Goal: Task Accomplishment & Management: Manage account settings

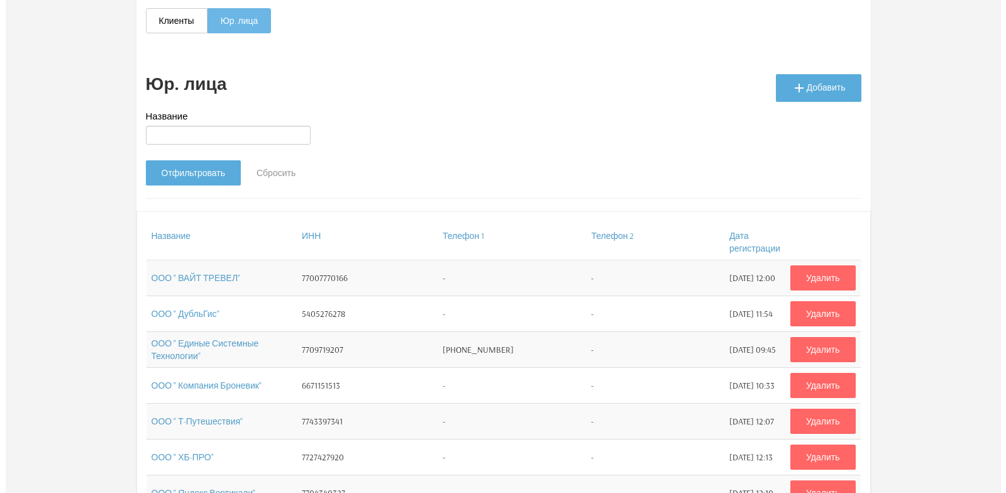
scroll to position [126, 0]
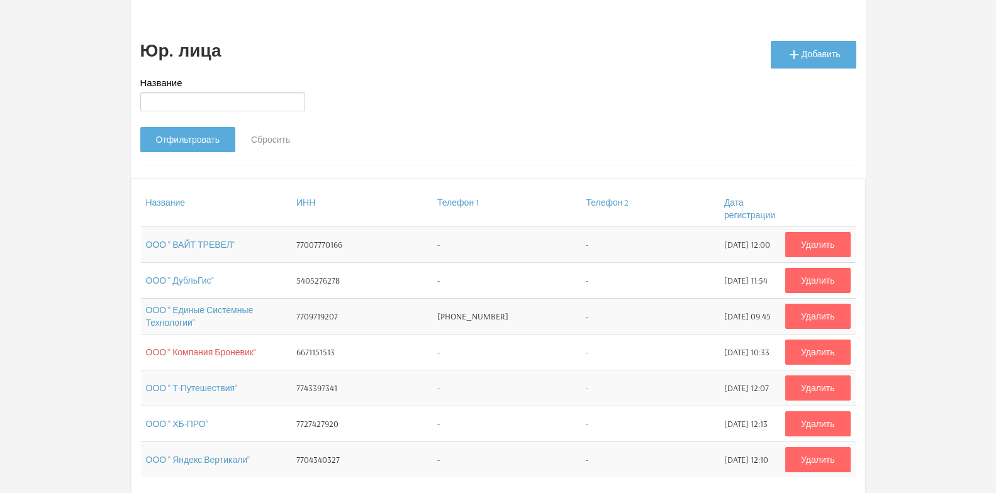
click at [221, 353] on link "ООО " Компания Броневик"" at bounding box center [201, 352] width 110 height 11
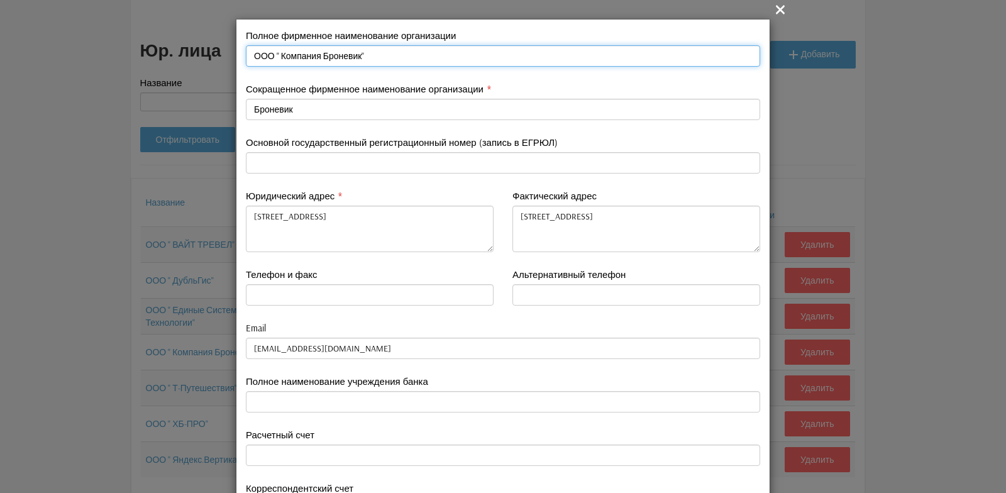
drag, startPoint x: 244, startPoint y: 55, endPoint x: 362, endPoint y: 59, distance: 118.3
click at [362, 59] on input "ООО " Компания Броневик"" at bounding box center [503, 55] width 515 height 21
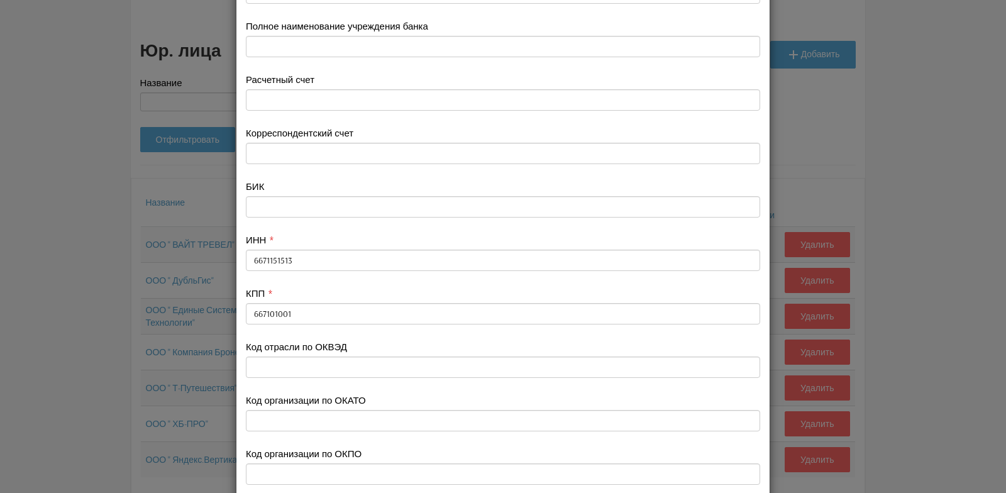
scroll to position [377, 0]
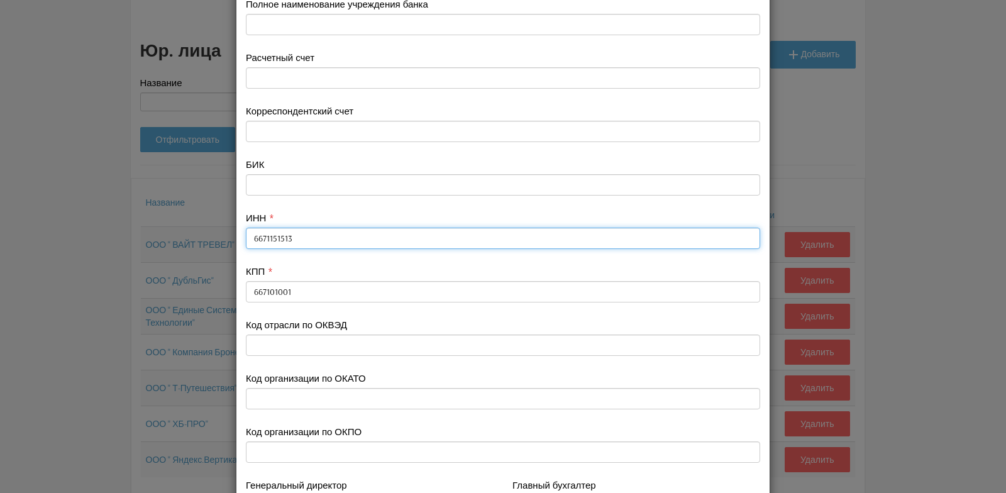
drag, startPoint x: 246, startPoint y: 238, endPoint x: 286, endPoint y: 240, distance: 40.3
click at [286, 240] on input "6671151513" at bounding box center [503, 238] width 515 height 21
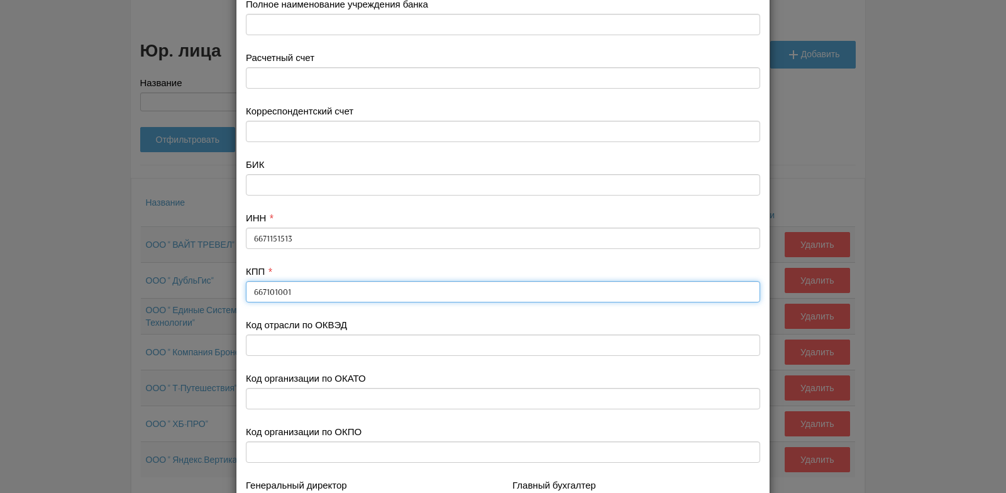
drag, startPoint x: 247, startPoint y: 290, endPoint x: 286, endPoint y: 289, distance: 38.4
click at [286, 289] on input "667101001" at bounding box center [503, 291] width 515 height 21
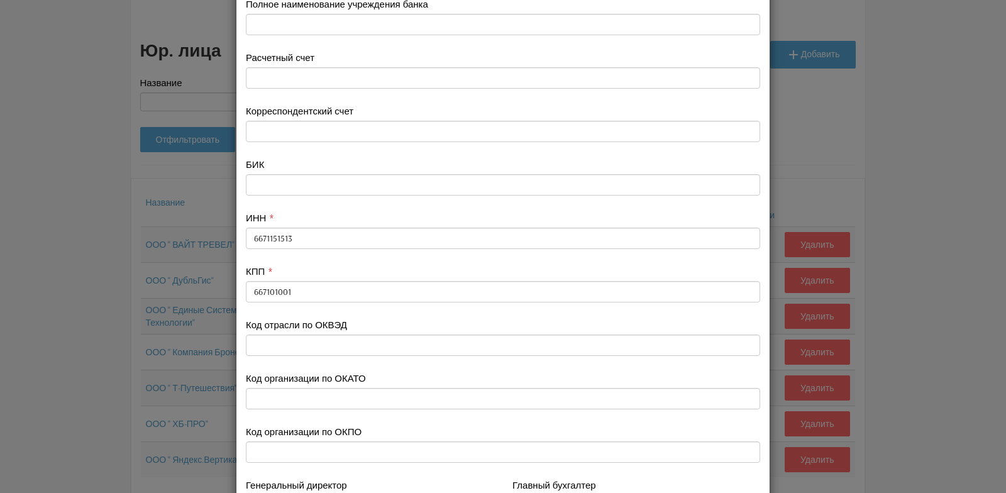
click at [428, 250] on div "ИНН 6671151513" at bounding box center [503, 237] width 533 height 53
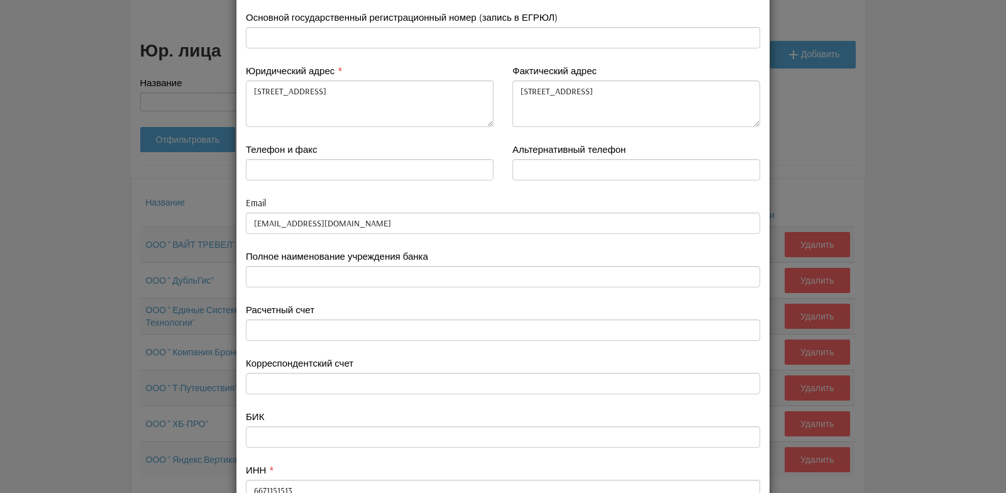
scroll to position [113, 0]
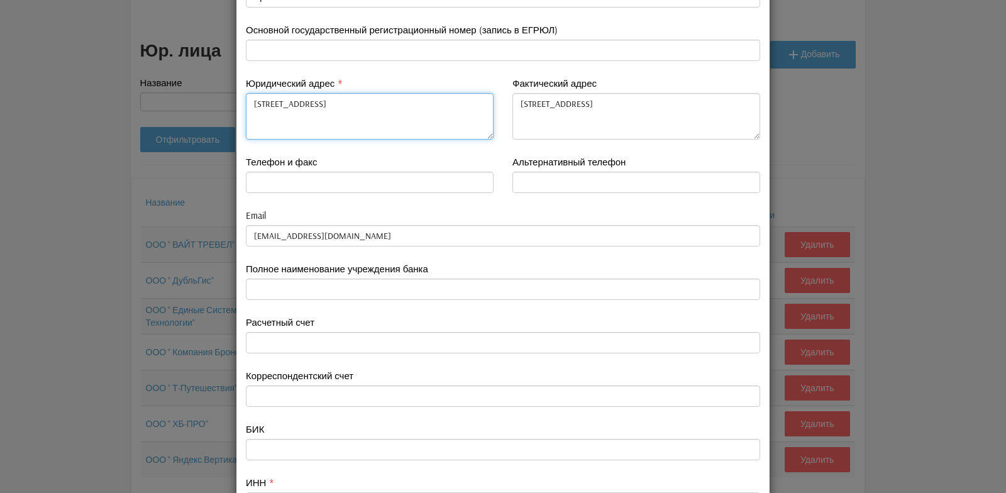
drag, startPoint x: 406, startPoint y: 102, endPoint x: 450, endPoint y: 106, distance: 44.2
click at [450, 106] on textarea "[STREET_ADDRESS]" at bounding box center [370, 116] width 248 height 47
click at [450, 150] on div "Юридический адрес [STREET_ADDRESS][PERSON_NAME]" at bounding box center [370, 116] width 267 height 79
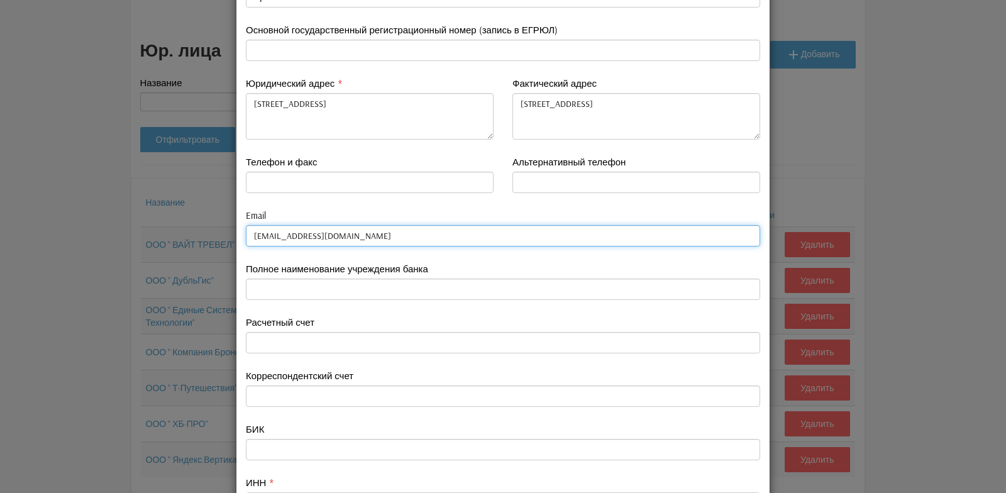
drag, startPoint x: 248, startPoint y: 234, endPoint x: 322, endPoint y: 240, distance: 73.8
click at [322, 240] on input "[EMAIL_ADDRESS][DOMAIN_NAME]" at bounding box center [503, 235] width 515 height 21
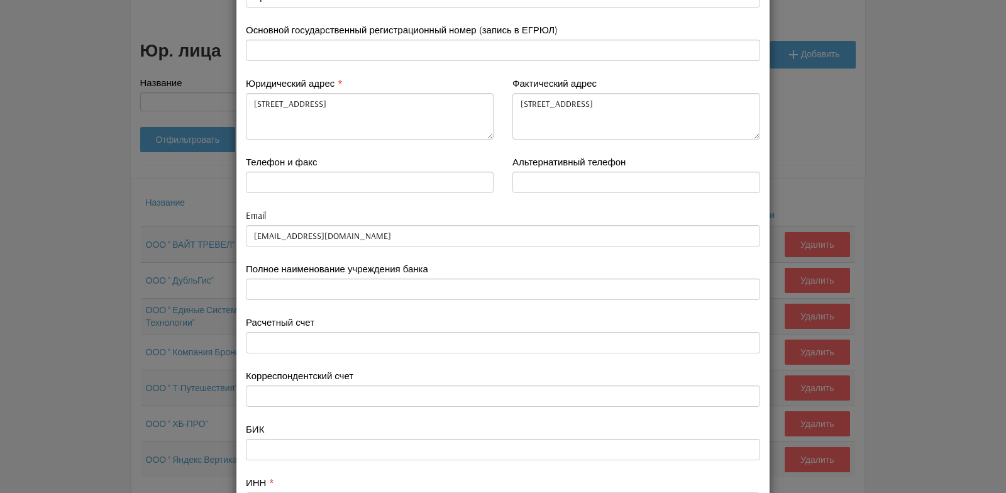
click at [421, 204] on div "Телефон и факс" at bounding box center [370, 181] width 267 height 53
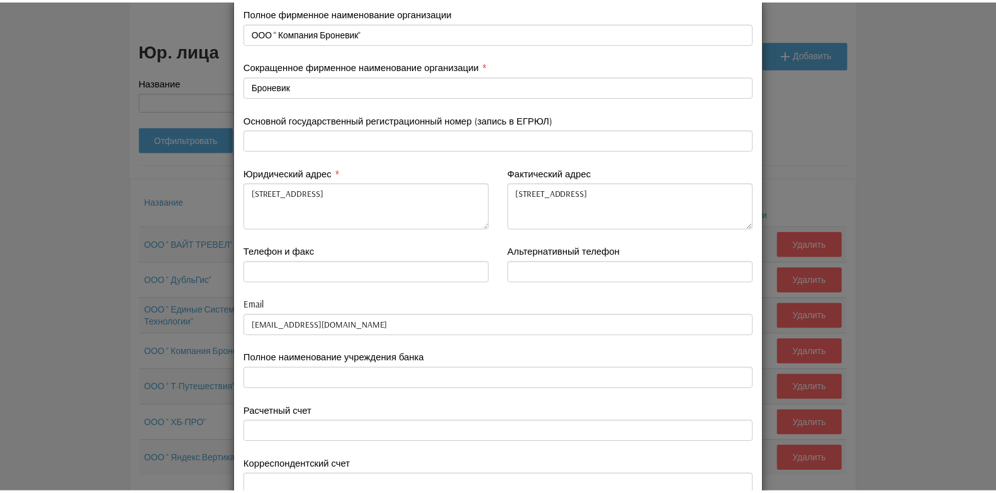
scroll to position [0, 0]
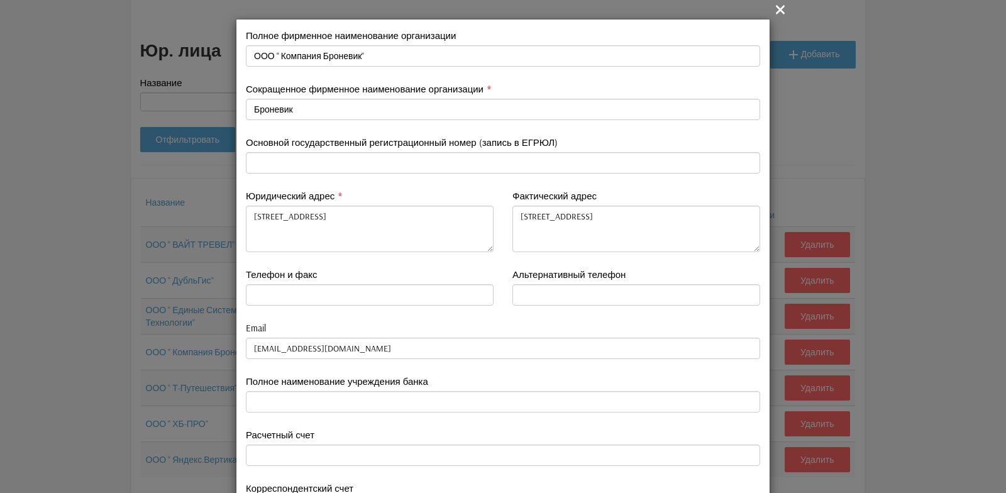
click at [776, 11] on icon "" at bounding box center [780, 9] width 15 height 15
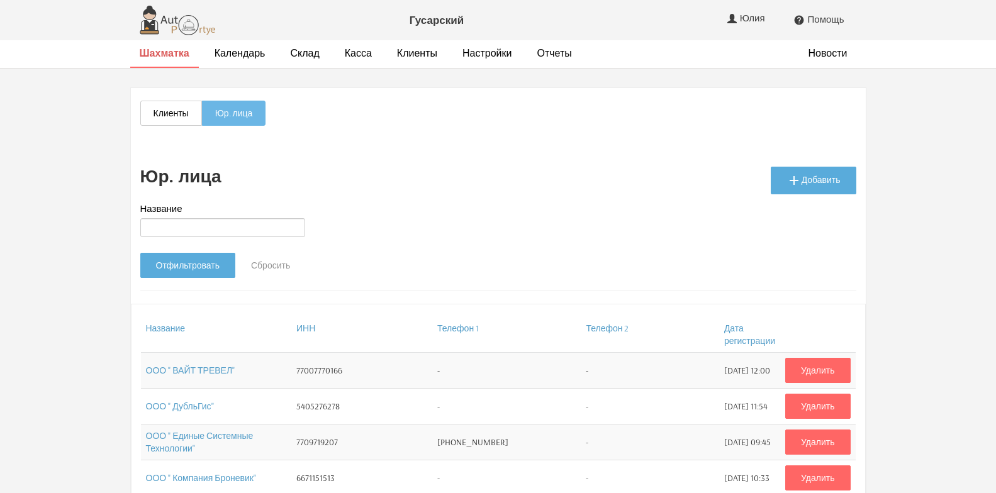
click at [177, 57] on strong "Шахматка" at bounding box center [165, 53] width 50 height 13
